Goal: Find specific page/section: Find specific page/section

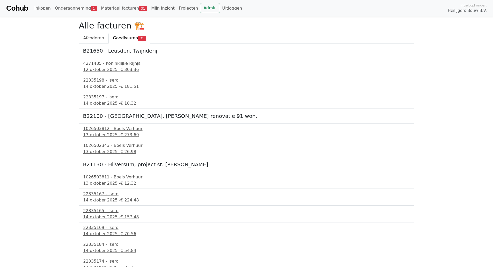
click at [128, 38] on span "Goedkeuren" at bounding box center [125, 37] width 25 height 5
click at [130, 8] on link "Materiaal facturen 31" at bounding box center [124, 8] width 50 height 10
